Goal: Information Seeking & Learning: Learn about a topic

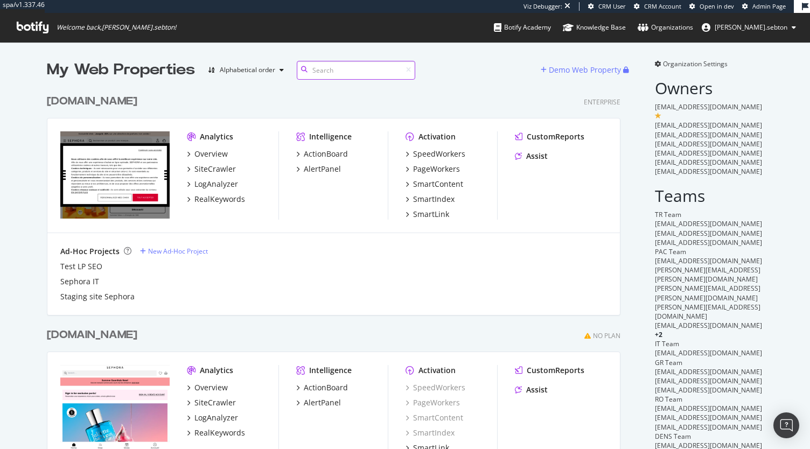
click at [333, 66] on input at bounding box center [356, 70] width 118 height 19
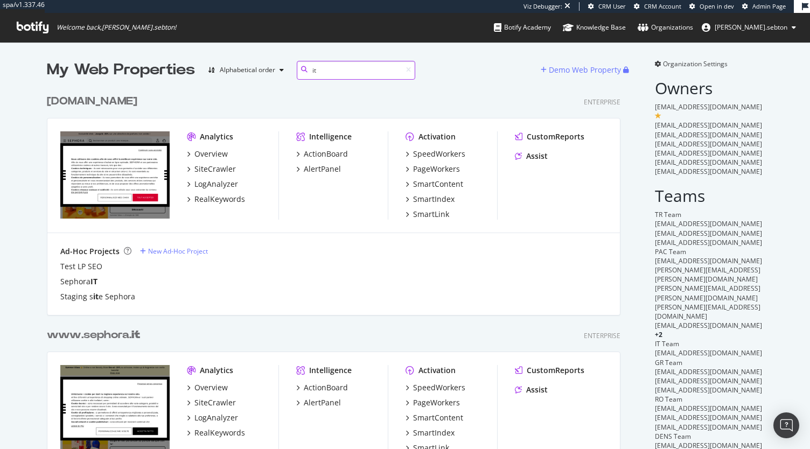
click at [351, 69] on input "it" at bounding box center [356, 70] width 118 height 19
type input "i"
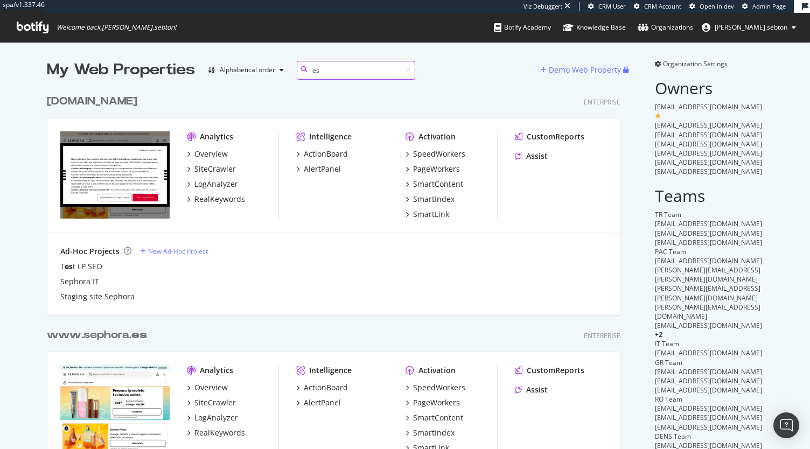
click at [338, 73] on input "es" at bounding box center [356, 70] width 118 height 19
type input "e"
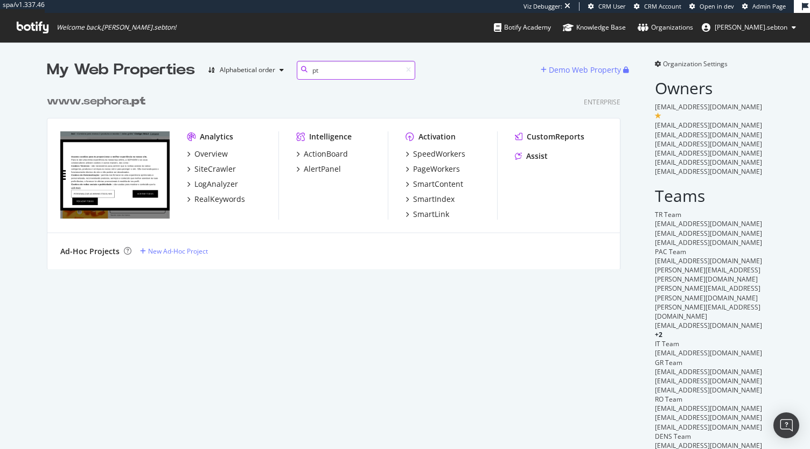
click at [332, 73] on input "pt" at bounding box center [356, 70] width 118 height 19
type input "p"
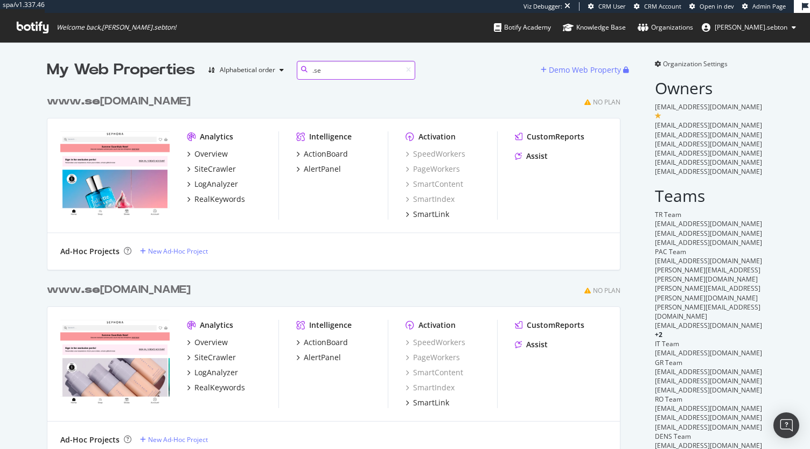
click at [340, 76] on input ".se" at bounding box center [356, 70] width 118 height 19
type input ".tr"
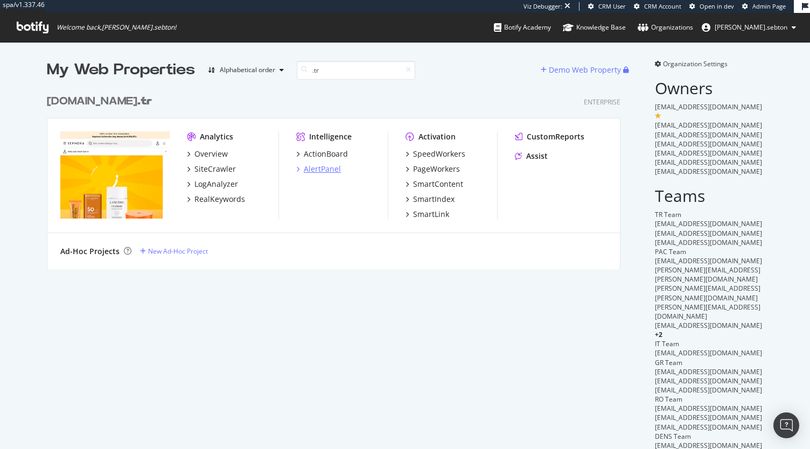
click at [304, 170] on div "AlertPanel" at bounding box center [322, 169] width 37 height 11
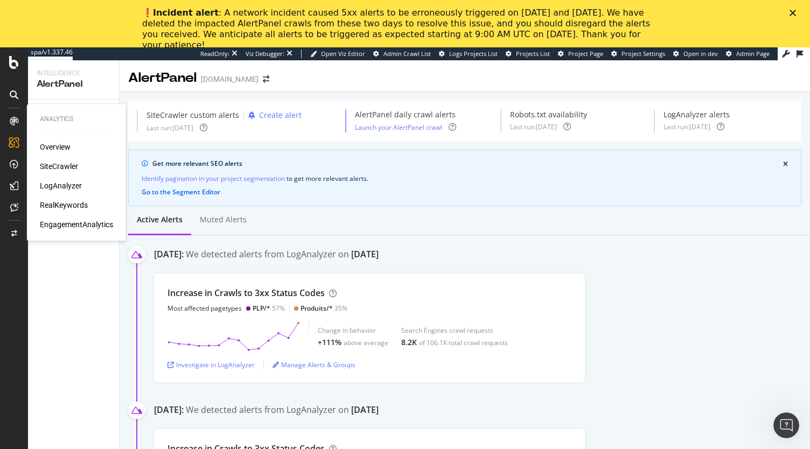
click at [52, 165] on div "SiteCrawler" at bounding box center [59, 166] width 38 height 11
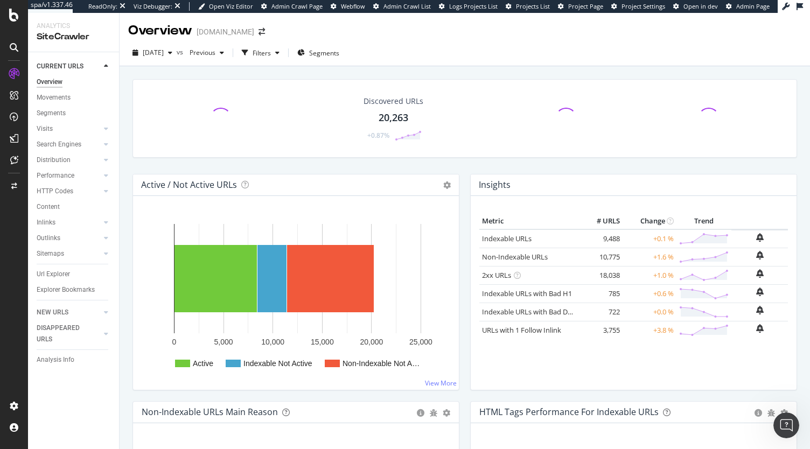
drag, startPoint x: 50, startPoint y: 276, endPoint x: 281, endPoint y: 41, distance: 329.0
click at [50, 276] on div "Url Explorer" at bounding box center [53, 274] width 33 height 11
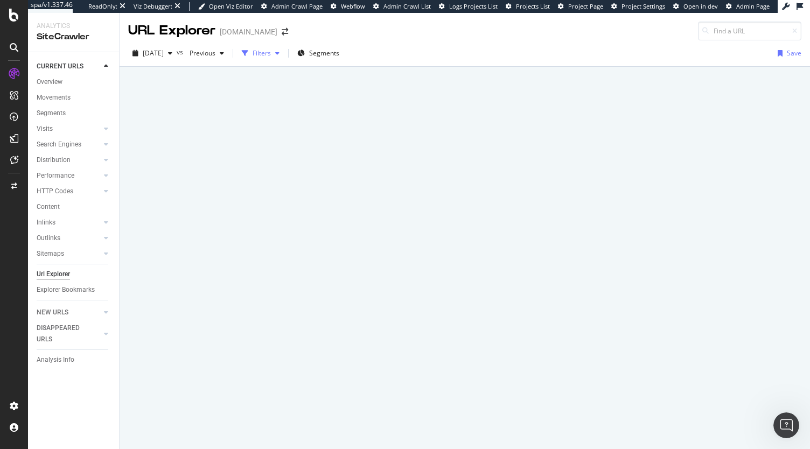
click at [284, 58] on div "Filters" at bounding box center [260, 53] width 46 height 16
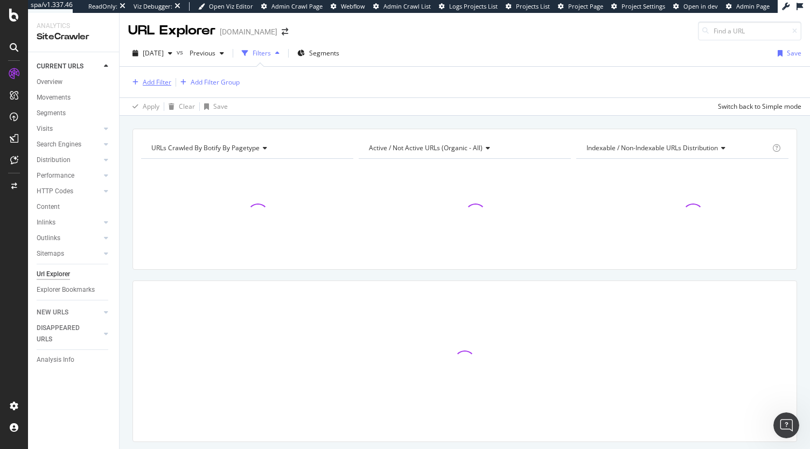
click at [168, 83] on div "Add Filter" at bounding box center [157, 82] width 29 height 9
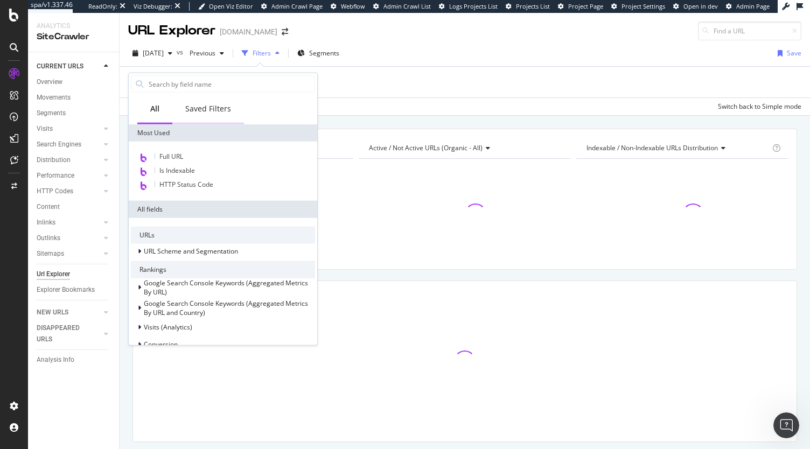
click at [213, 107] on div "Saved Filters" at bounding box center [208, 108] width 46 height 11
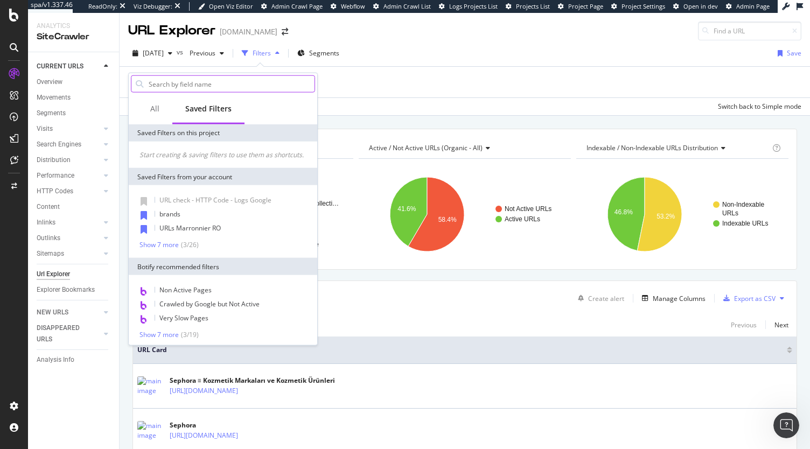
click at [246, 85] on input "text" at bounding box center [231, 84] width 167 height 16
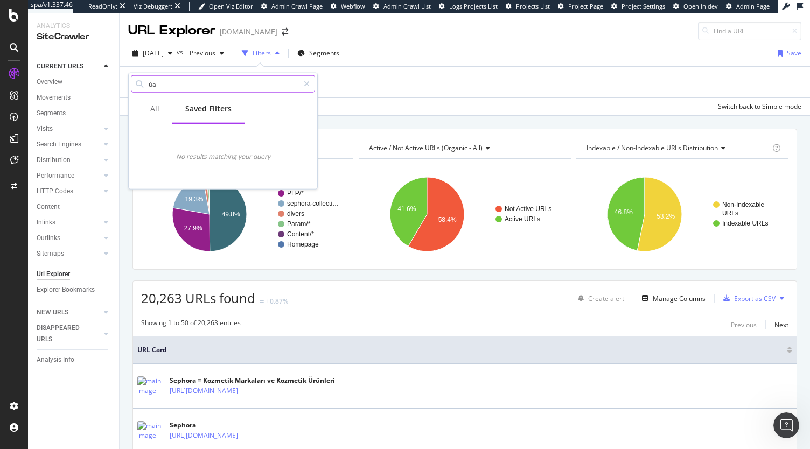
type input "ù"
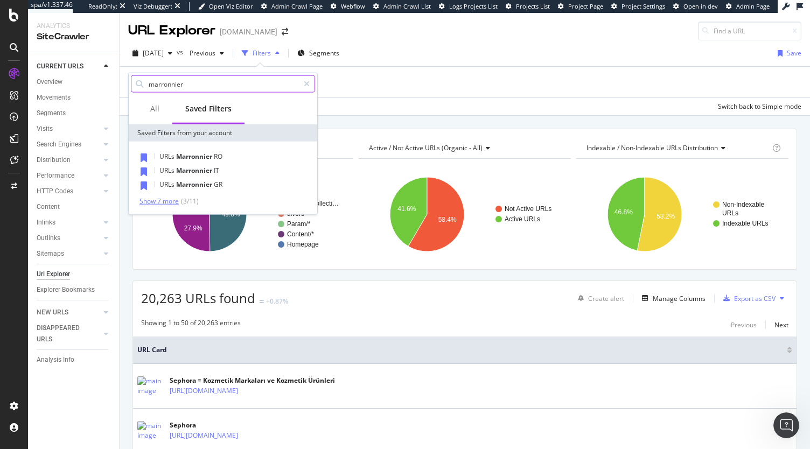
type input "marronnier"
click at [154, 198] on div "Show 7 more" at bounding box center [158, 201] width 39 height 8
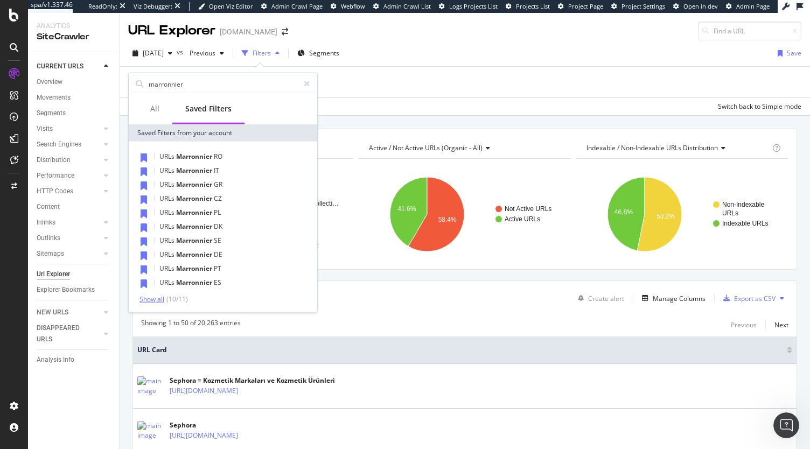
click at [154, 298] on div "Show all" at bounding box center [151, 299] width 25 height 8
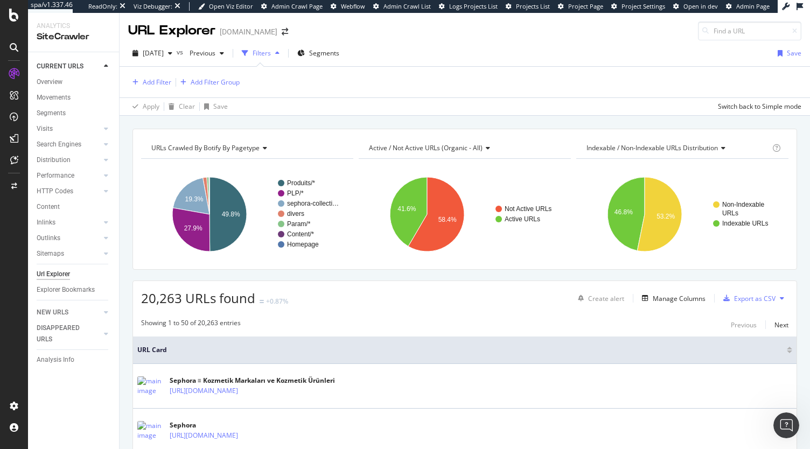
click at [491, 114] on div "Apply Clear Save Switch back to Simple mode" at bounding box center [465, 106] width 690 height 18
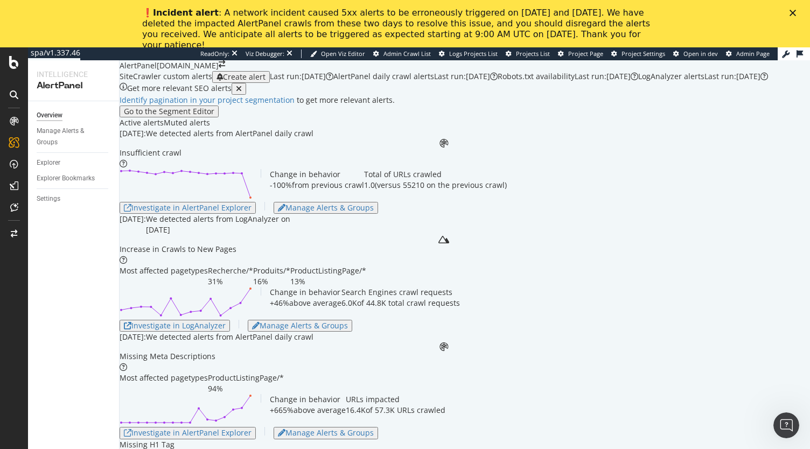
click at [791, 13] on icon "Close" at bounding box center [792, 13] width 6 height 6
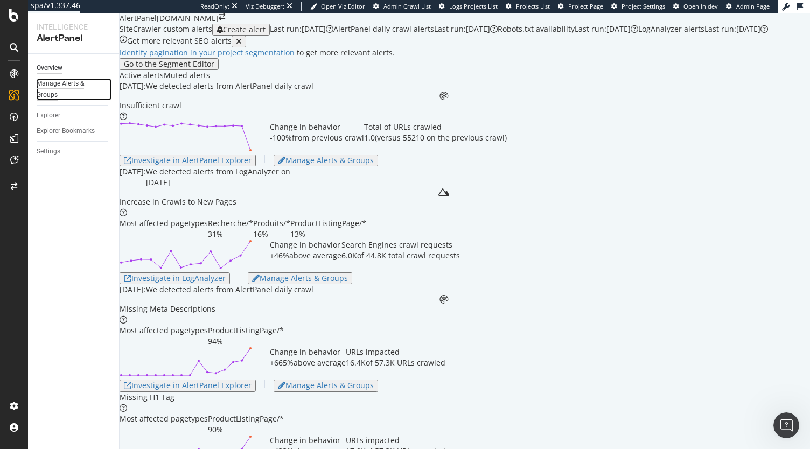
click at [66, 88] on div "Manage Alerts & Groups" at bounding box center [69, 89] width 65 height 23
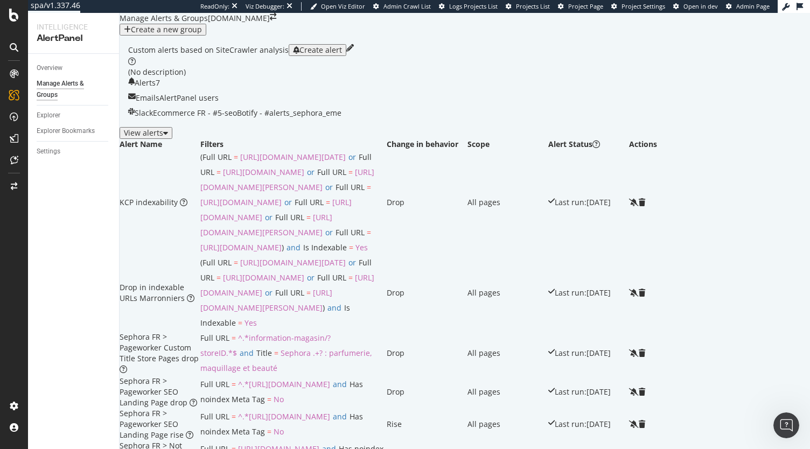
click at [168, 137] on div "View alerts" at bounding box center [146, 133] width 44 height 9
click at [191, 282] on div "Drop in indexable URLs Marronniers" at bounding box center [160, 293] width 81 height 22
click at [187, 295] on icon at bounding box center [191, 299] width 8 height 8
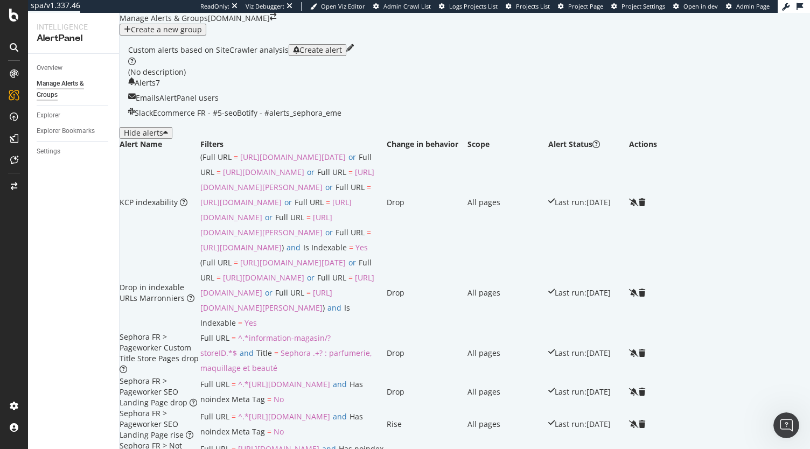
click at [190, 282] on div "Drop in indexable URLs Marronniers" at bounding box center [160, 293] width 81 height 22
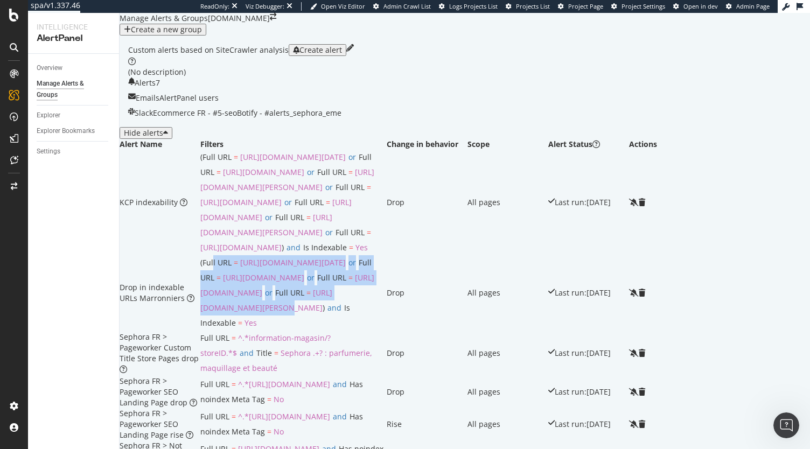
drag, startPoint x: 238, startPoint y: 220, endPoint x: 349, endPoint y: 270, distance: 122.2
click at [349, 270] on td "Full URL = https://www.sephora.fr/black-friday/ or Full URL = https://www.sepho…" at bounding box center [293, 292] width 186 height 75
click at [346, 257] on span "[URL][DOMAIN_NAME][DATE]" at bounding box center [293, 262] width 106 height 10
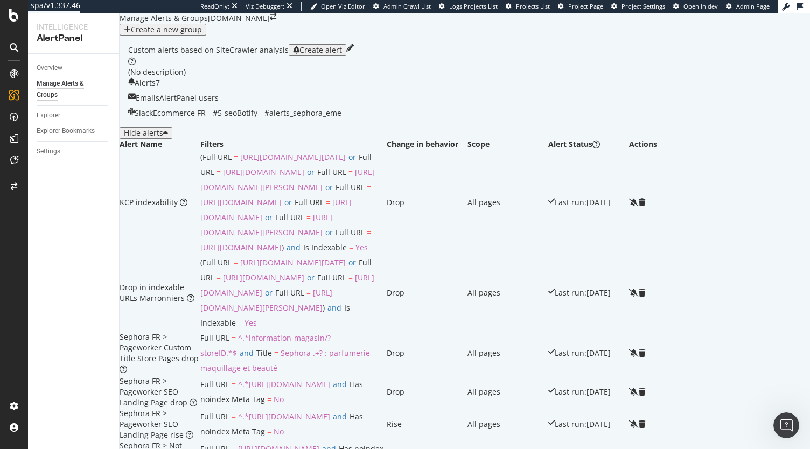
scroll to position [0, 0]
click at [48, 71] on div "Overview" at bounding box center [50, 67] width 26 height 11
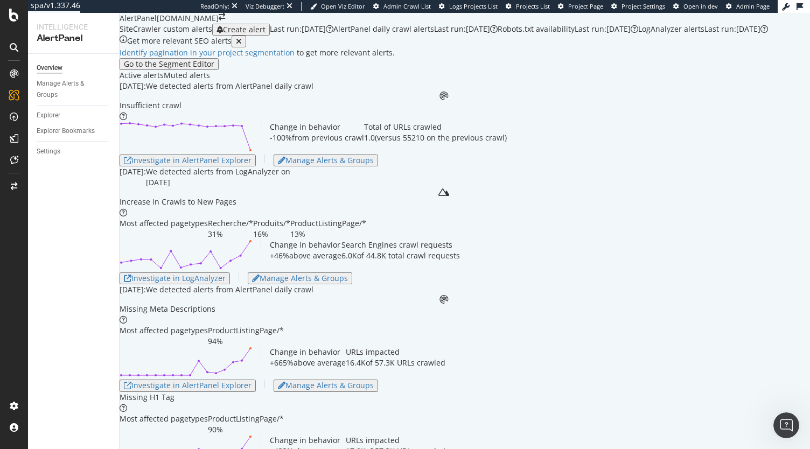
scroll to position [1749, 0]
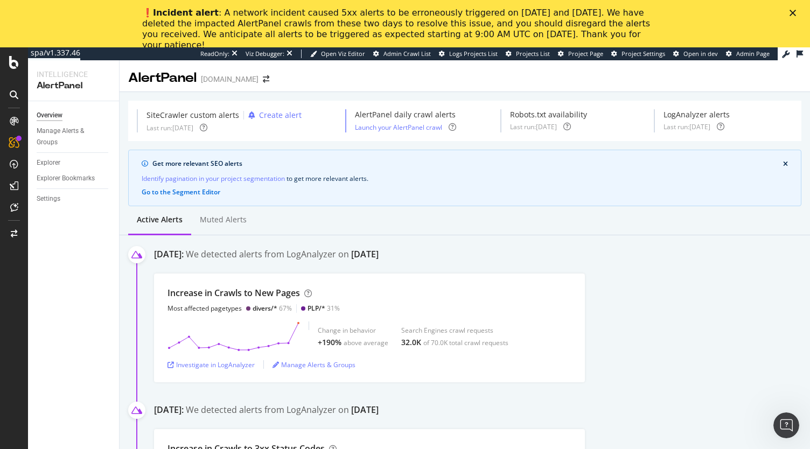
click at [602, 321] on div "Increase in Crawls to New Pages Most affected pagetypes divers/* 67% PLP/* 31% …" at bounding box center [482, 328] width 656 height 109
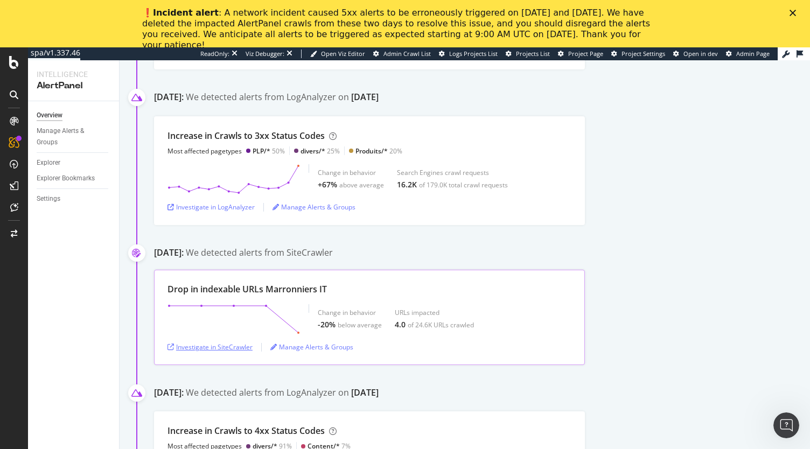
click at [221, 342] on div "Investigate in SiteCrawler" at bounding box center [209, 346] width 85 height 9
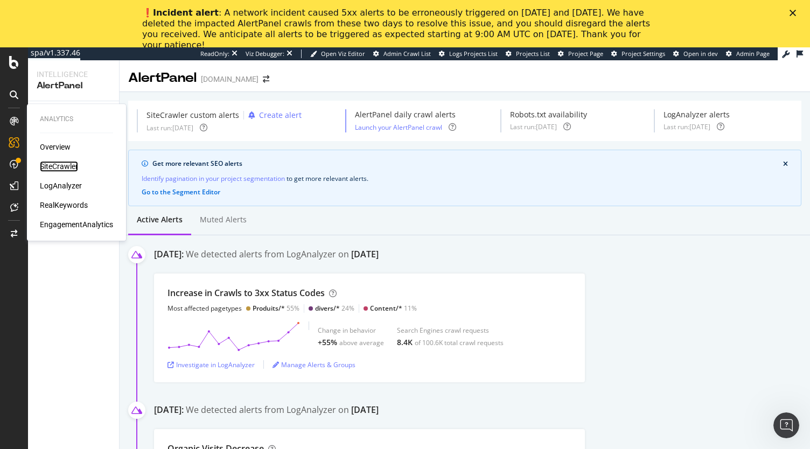
click at [47, 166] on div "SiteCrawler" at bounding box center [59, 166] width 38 height 11
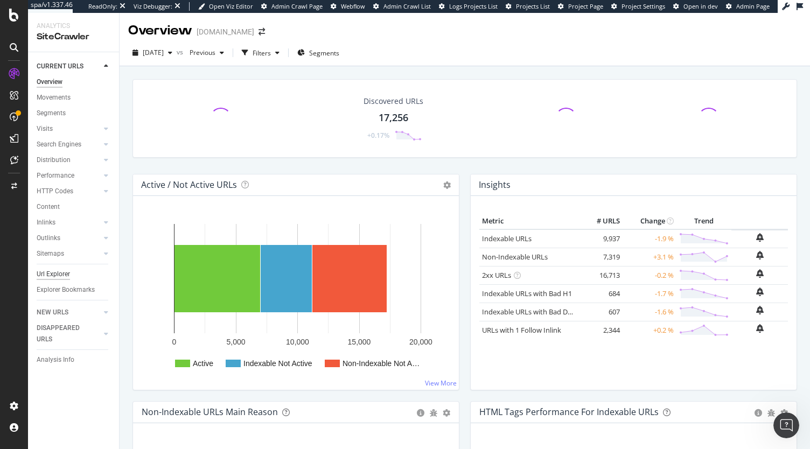
click at [50, 274] on div "Url Explorer" at bounding box center [53, 274] width 33 height 11
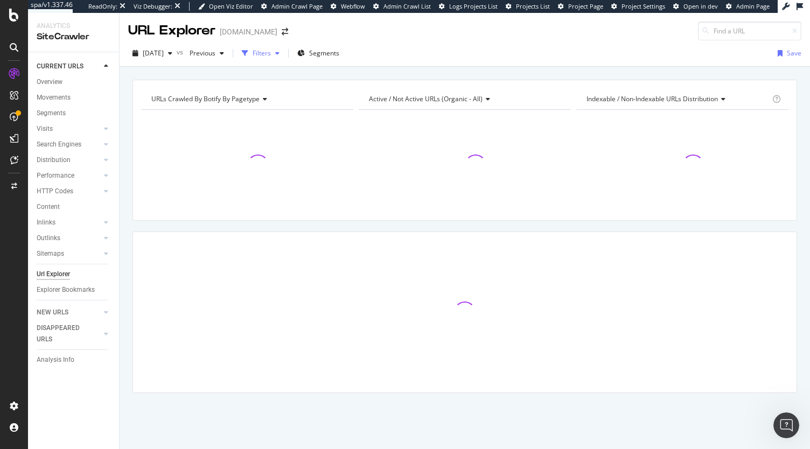
click at [284, 61] on button "Filters" at bounding box center [260, 53] width 46 height 17
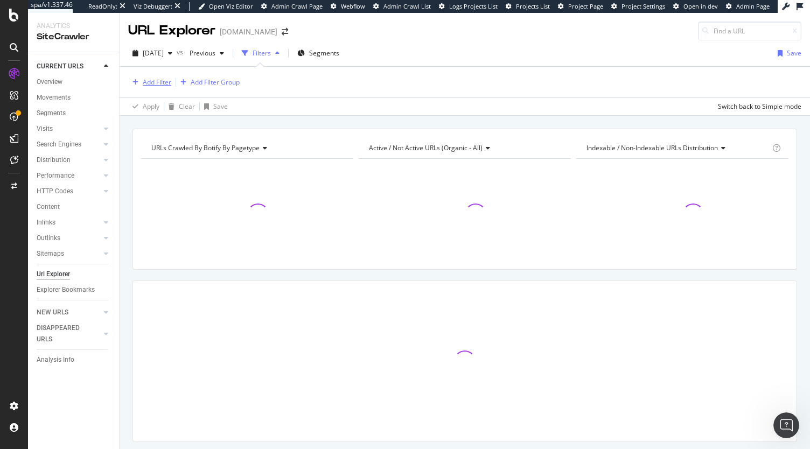
click at [154, 78] on div "Add Filter" at bounding box center [157, 82] width 29 height 9
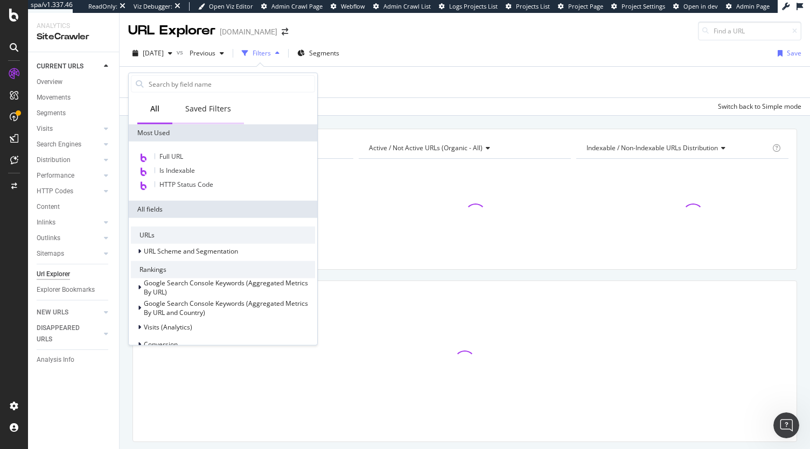
click at [231, 108] on div "Saved Filters" at bounding box center [208, 110] width 72 height 30
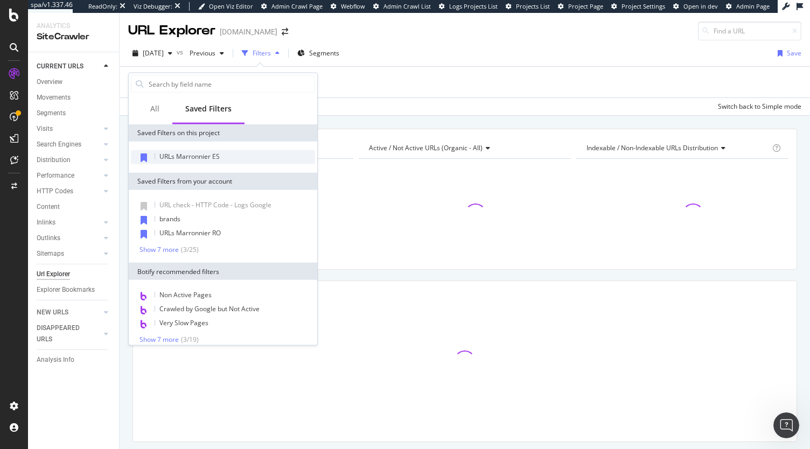
click at [198, 157] on span "URLs Marronnier ES" at bounding box center [189, 156] width 60 height 9
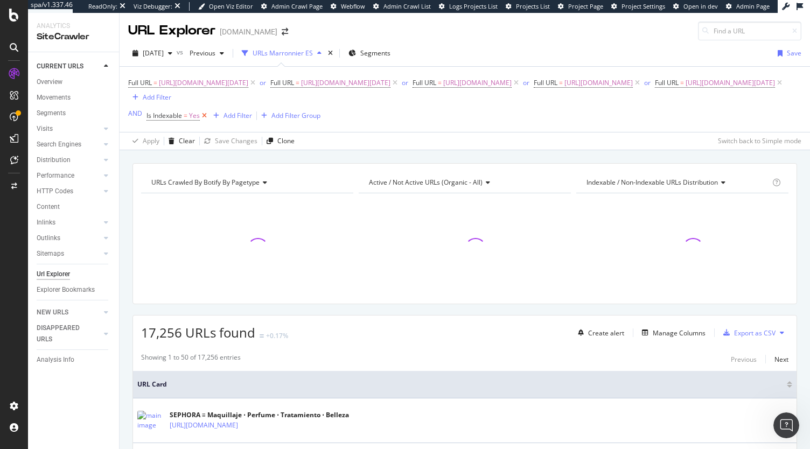
click at [205, 115] on icon at bounding box center [204, 115] width 9 height 11
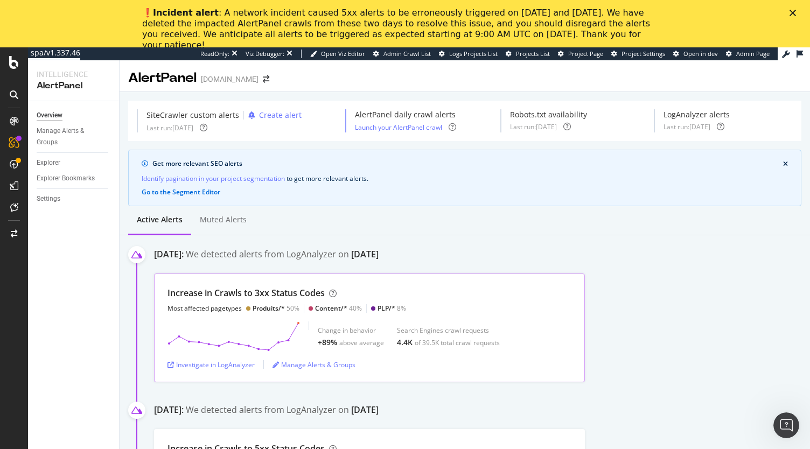
scroll to position [322, 0]
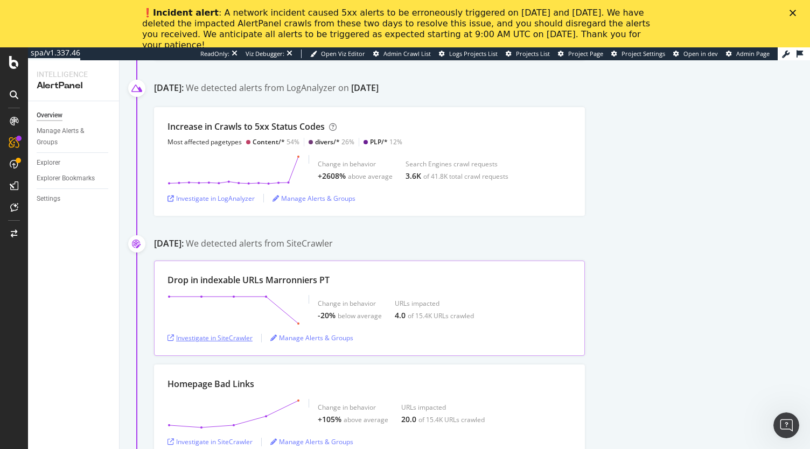
click at [232, 336] on div "Investigate in SiteCrawler" at bounding box center [209, 337] width 85 height 9
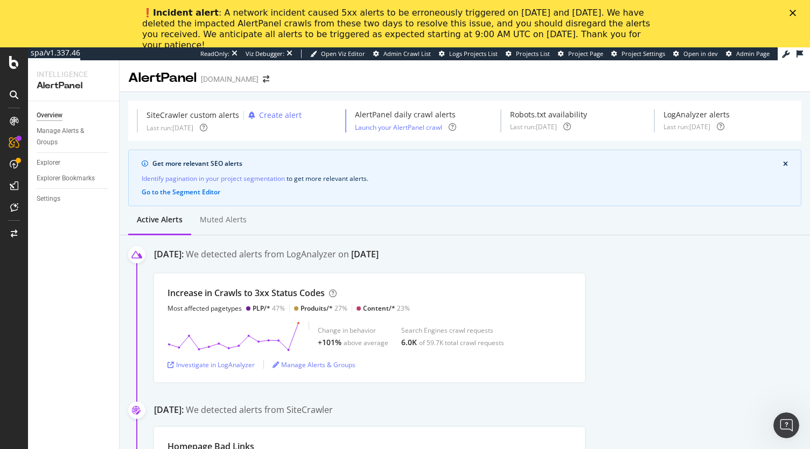
scroll to position [7982, 0]
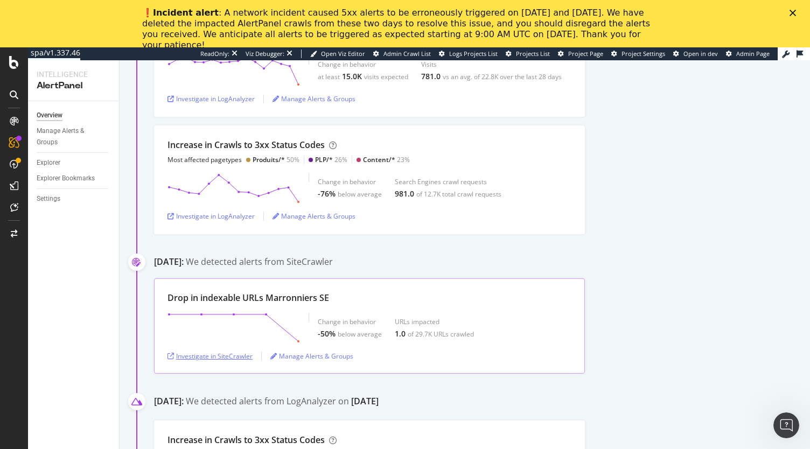
click at [238, 352] on div "Investigate in SiteCrawler" at bounding box center [209, 356] width 85 height 9
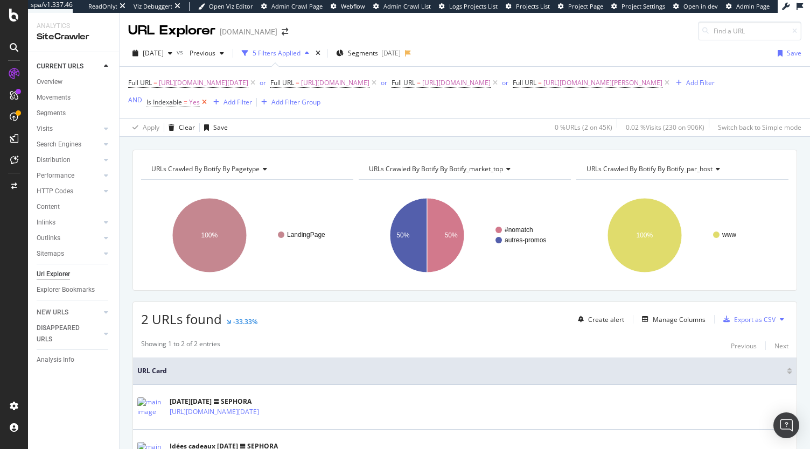
click at [206, 108] on icon at bounding box center [204, 102] width 9 height 11
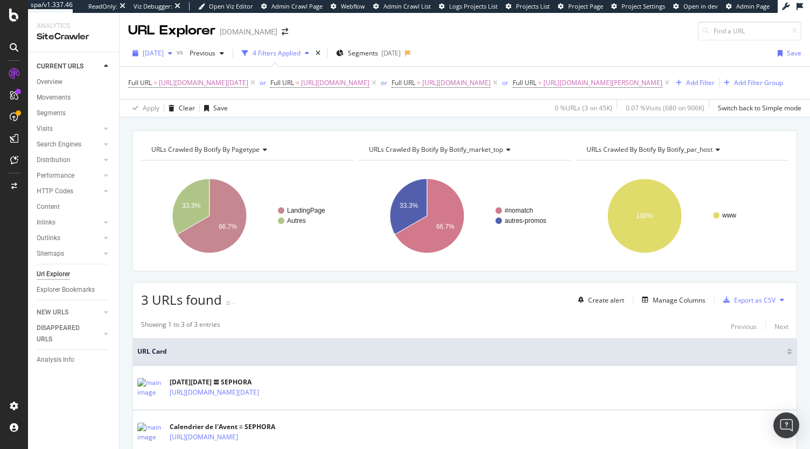
click at [171, 46] on div "[DATE]" at bounding box center [152, 53] width 48 height 16
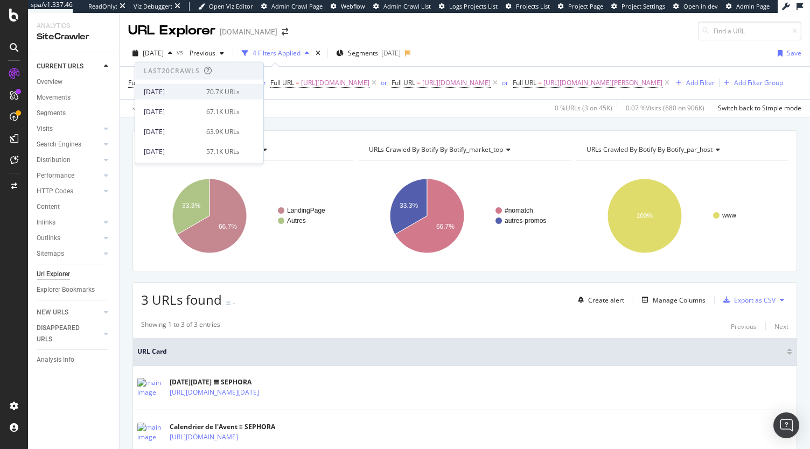
click at [185, 87] on div "[DATE]" at bounding box center [172, 92] width 56 height 10
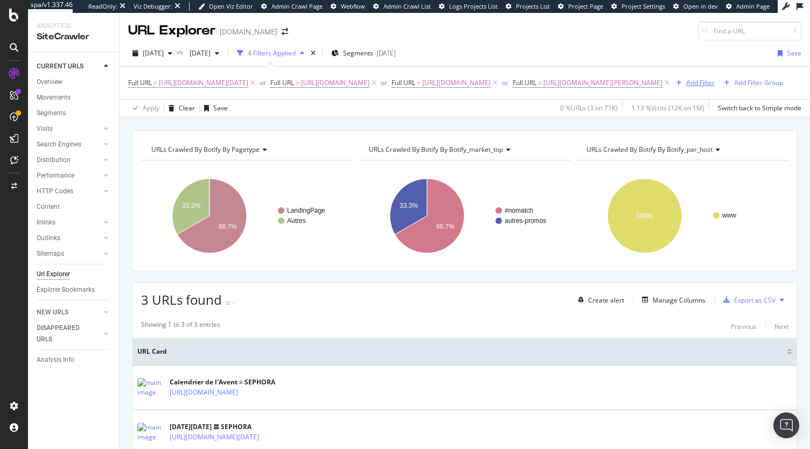
click at [671, 89] on div "Add Filter" at bounding box center [692, 83] width 43 height 12
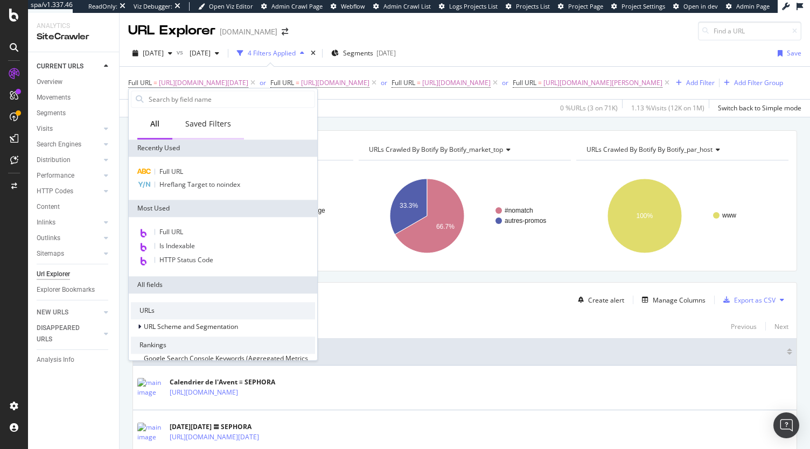
click at [213, 120] on div "Saved Filters" at bounding box center [208, 123] width 46 height 11
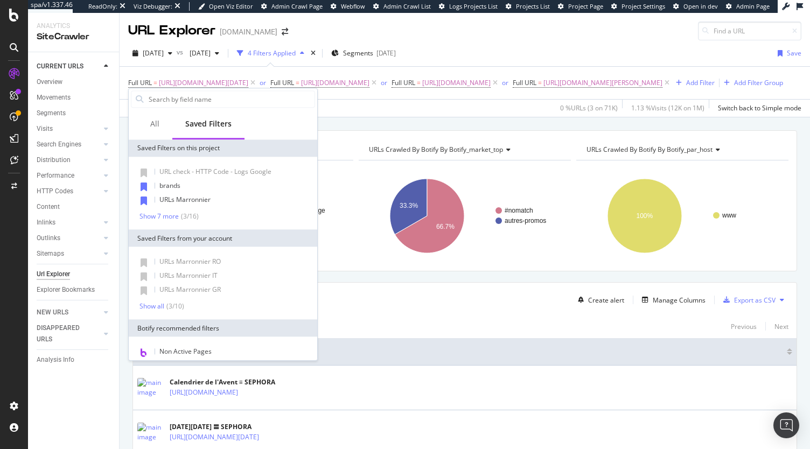
click at [368, 117] on div "Apply Clear Save 0 % URLs ( 3 on 71K ) 1.13 % Visits ( 12K on 1M ) Switch back …" at bounding box center [465, 108] width 690 height 18
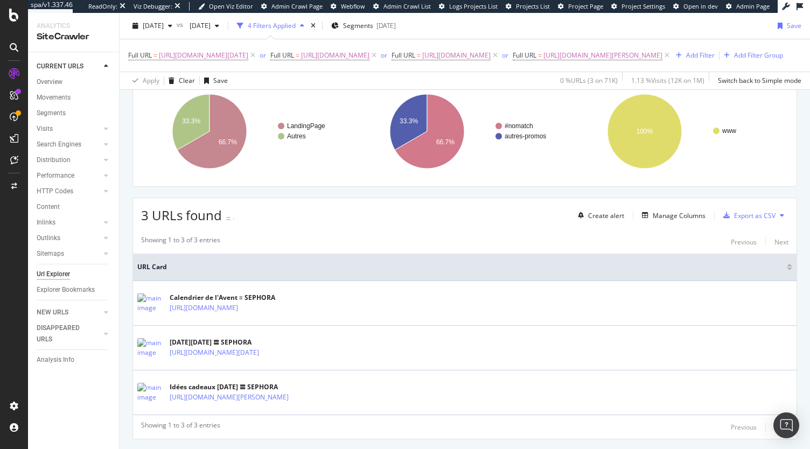
scroll to position [124, 0]
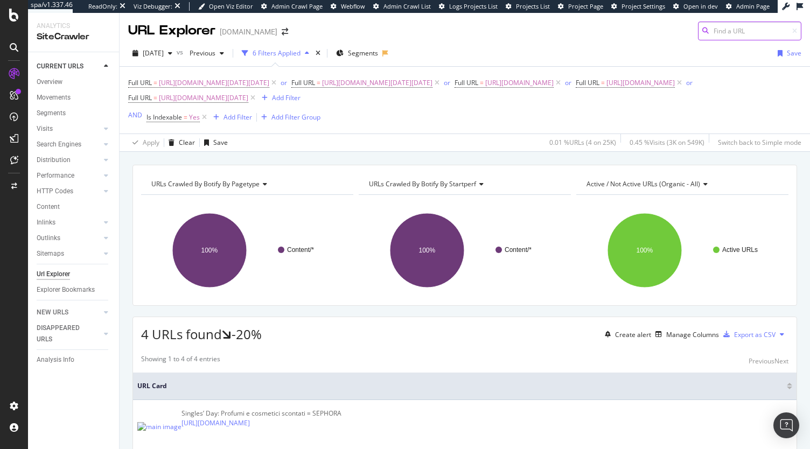
scroll to position [22, 0]
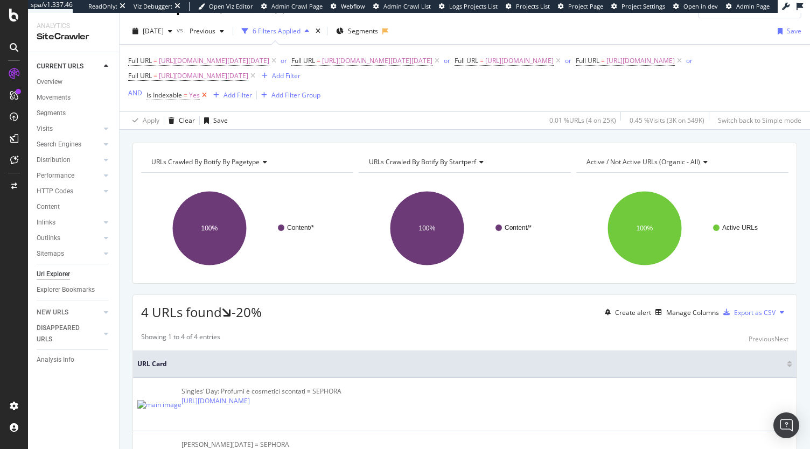
click at [202, 97] on icon at bounding box center [204, 95] width 9 height 11
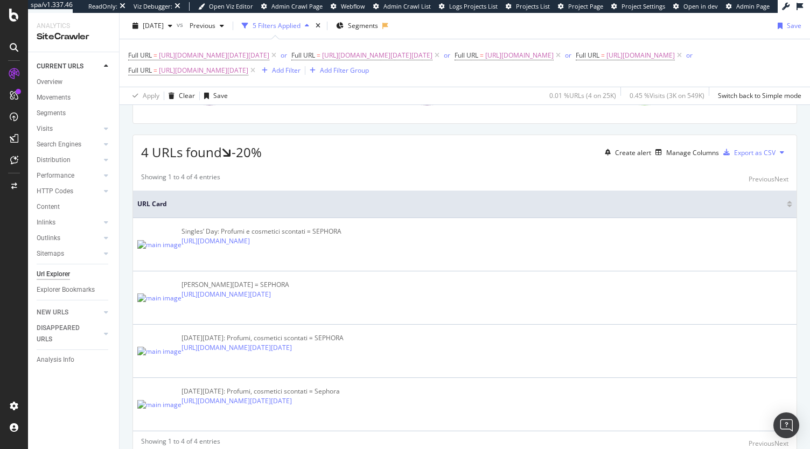
scroll to position [165, 0]
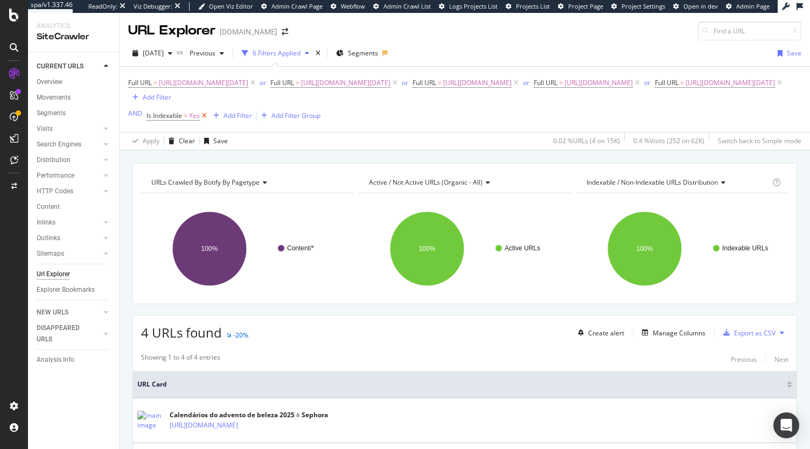
click at [207, 119] on icon at bounding box center [204, 115] width 9 height 11
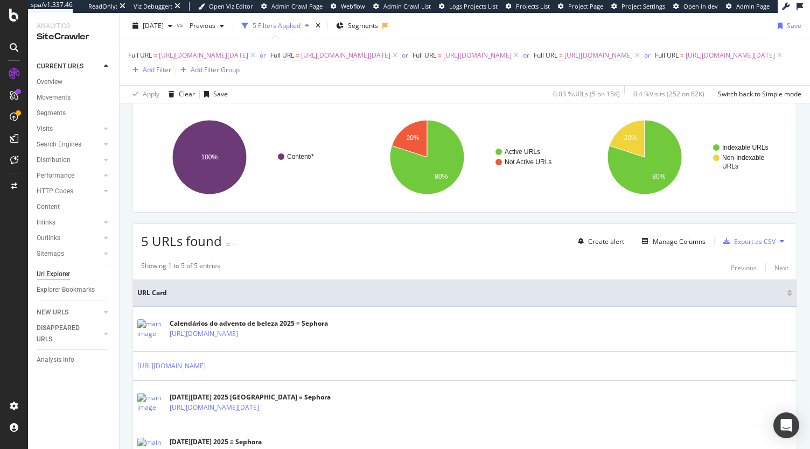
scroll to position [118, 0]
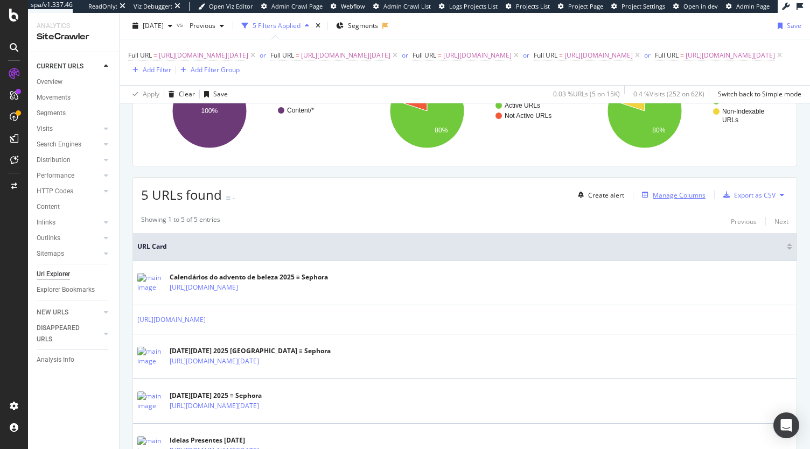
click at [670, 194] on div "Manage Columns" at bounding box center [679, 195] width 53 height 9
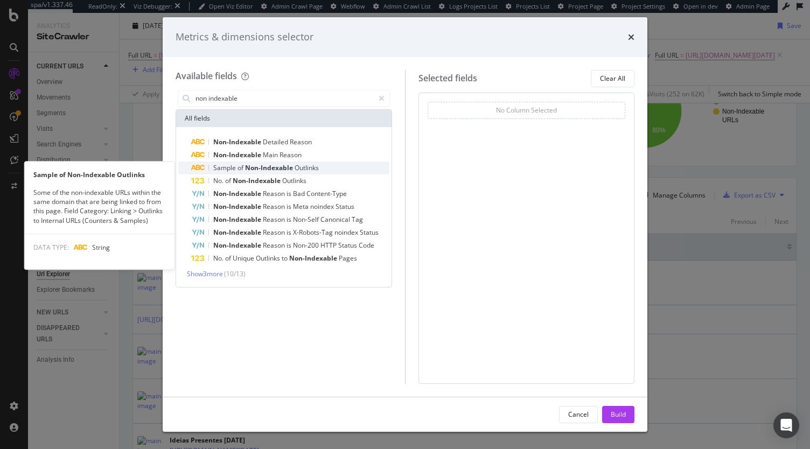
type input "non indexable"
click at [361, 162] on div "Sample of Non-Indexable Outlinks" at bounding box center [290, 168] width 198 height 13
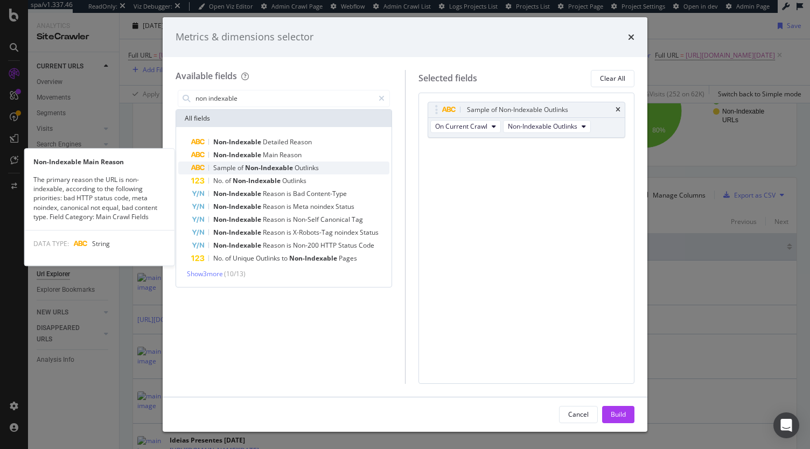
click at [354, 163] on div "Sample of Non-Indexable Outlinks" at bounding box center [290, 168] width 198 height 13
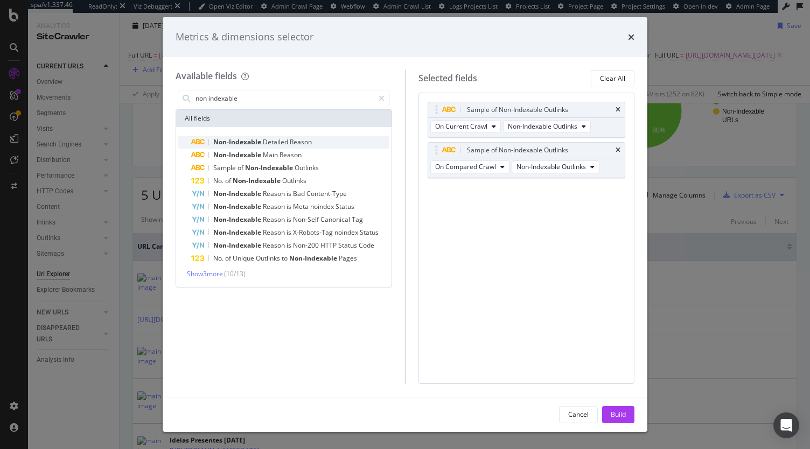
click at [358, 142] on div "Non-Indexable Detailed Reason" at bounding box center [290, 142] width 198 height 13
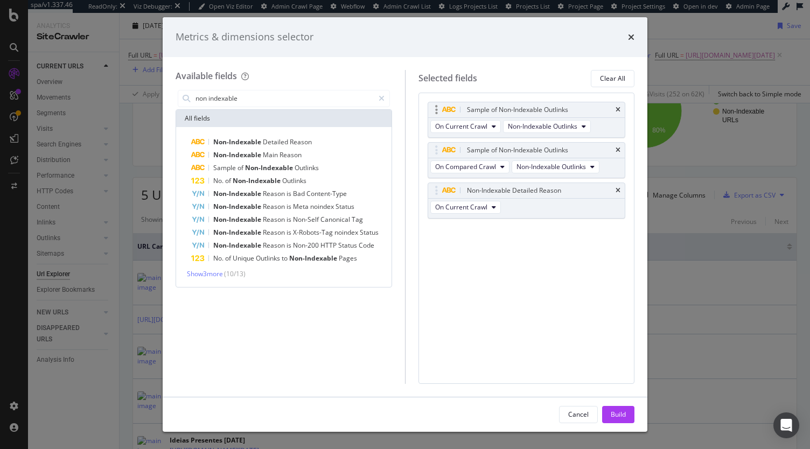
click at [618, 104] on div "Sample of Non-Indexable Outlinks" at bounding box center [526, 109] width 197 height 15
click at [618, 105] on div "Sample of Non-Indexable Outlinks" at bounding box center [526, 109] width 197 height 15
click at [619, 107] on icon "times" at bounding box center [617, 110] width 5 height 6
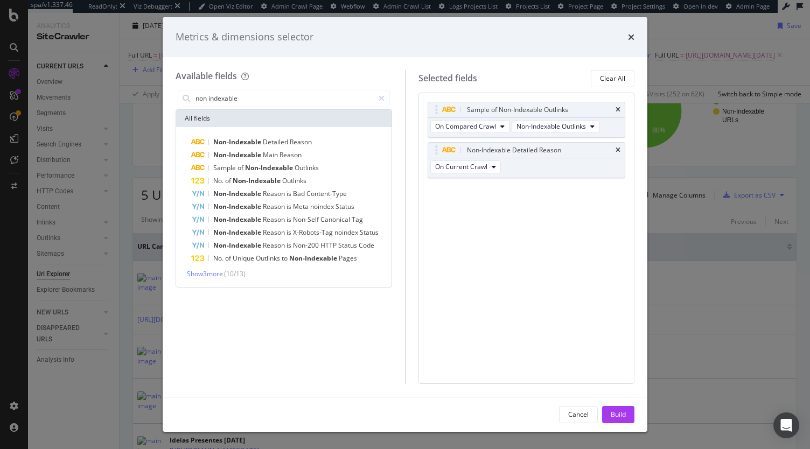
click at [619, 107] on icon "times" at bounding box center [617, 110] width 5 height 6
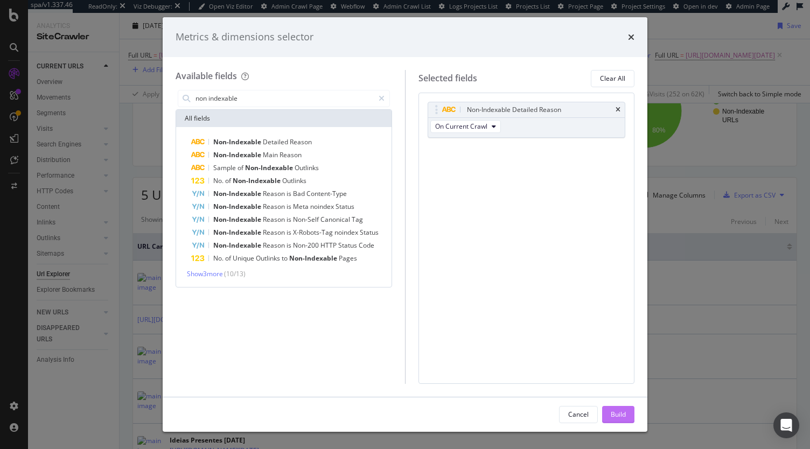
click at [620, 407] on div "Build" at bounding box center [618, 415] width 15 height 16
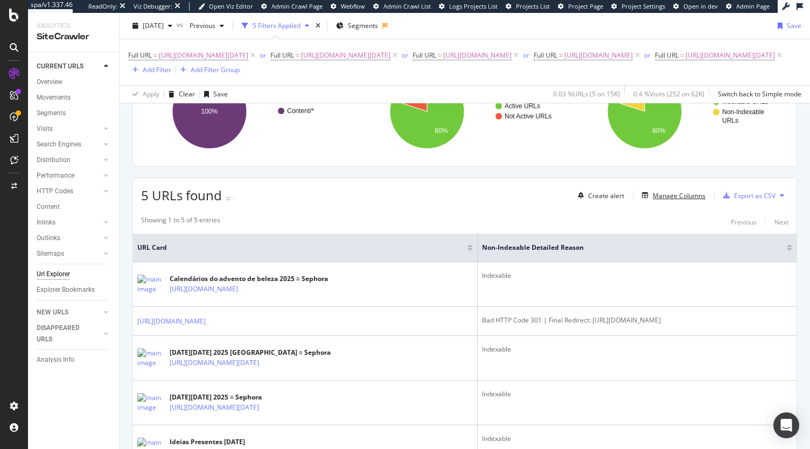
scroll to position [200, 0]
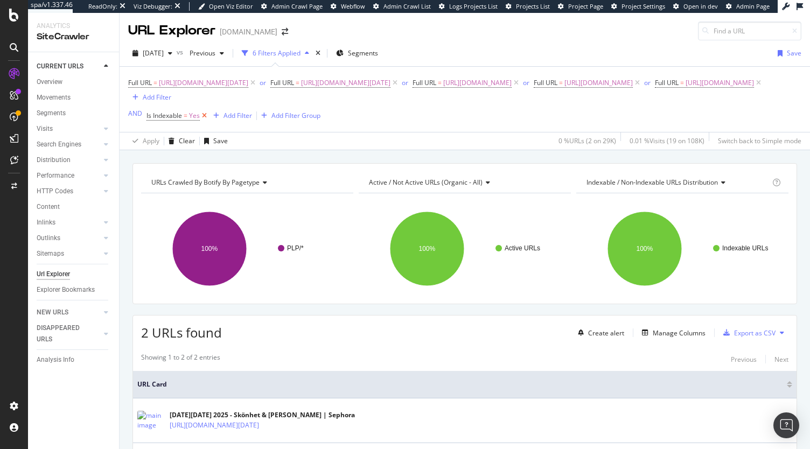
click at [202, 121] on icon at bounding box center [204, 115] width 9 height 11
